Goal: Register for event/course

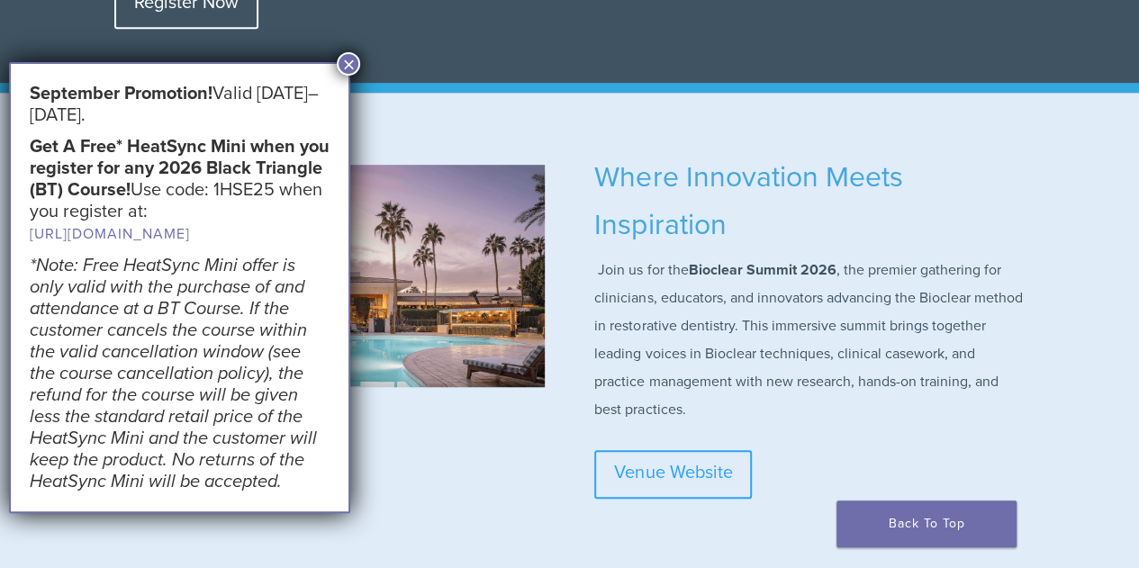
scroll to position [454, 0]
click at [348, 68] on button "×" at bounding box center [348, 63] width 23 height 23
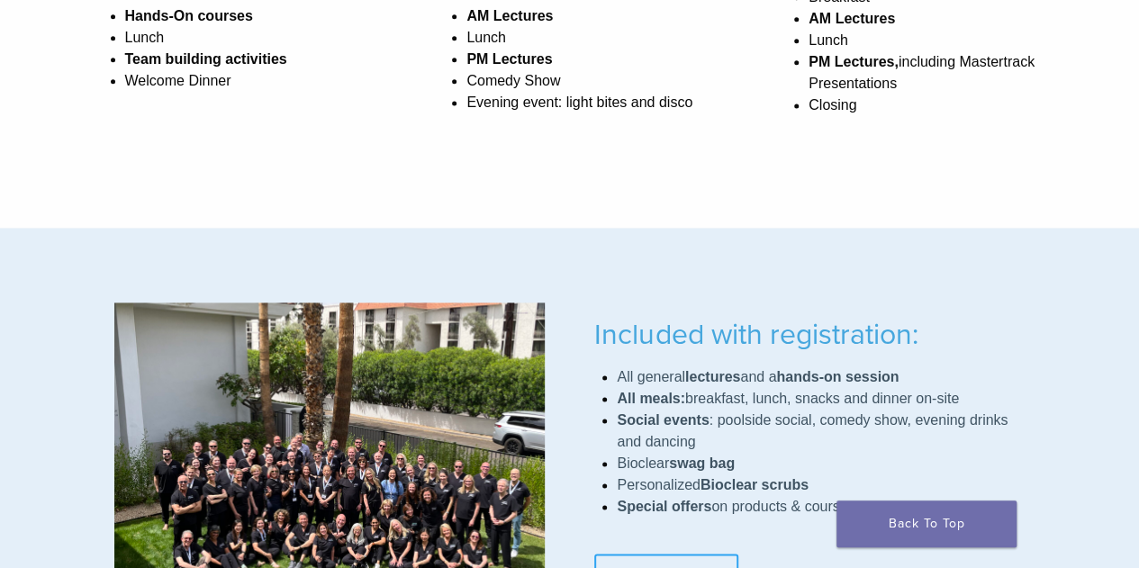
scroll to position [1451, 0]
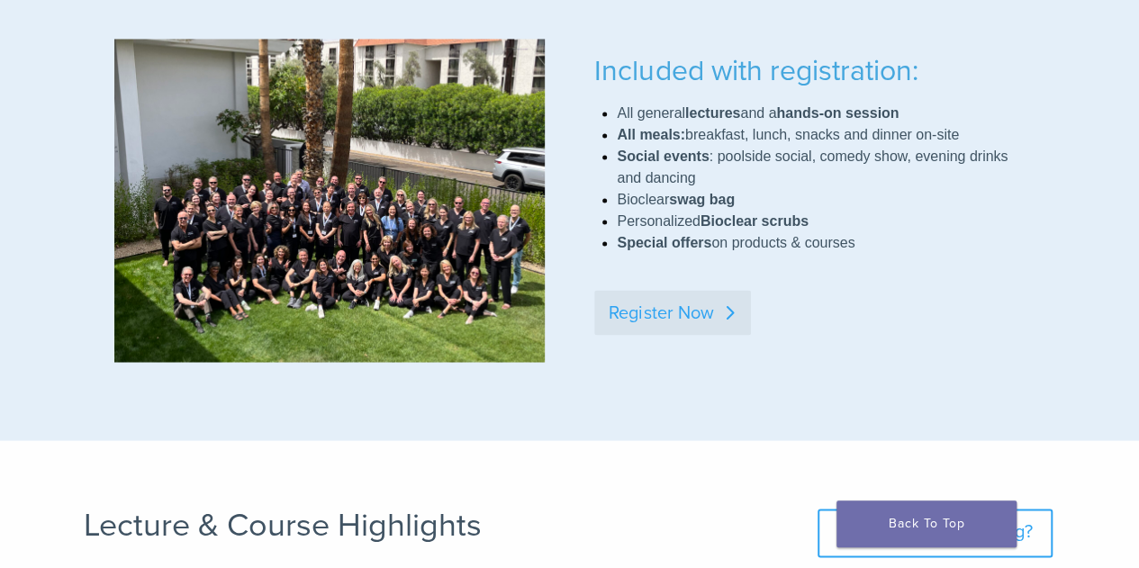
click at [674, 290] on link "Register Now" at bounding box center [672, 312] width 157 height 45
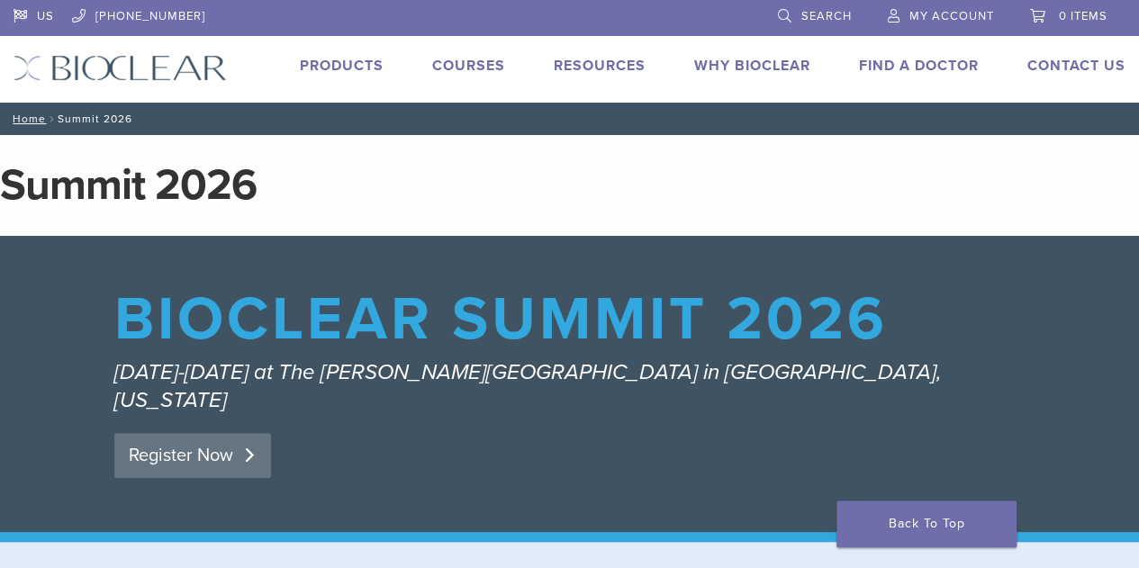
click at [151, 433] on link "Register Now" at bounding box center [192, 455] width 157 height 45
